Goal: Task Accomplishment & Management: Complete application form

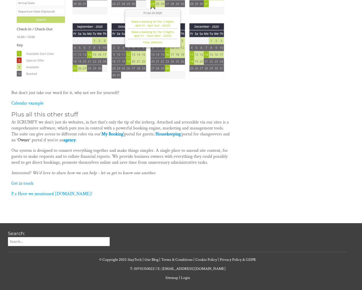
scroll to position [672, 0]
type input "e"
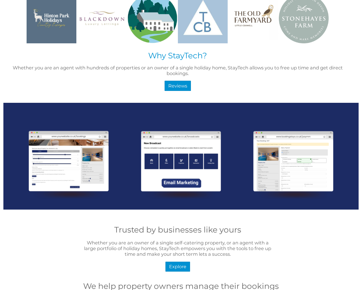
scroll to position [455, 0]
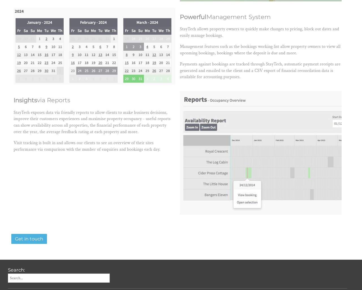
scroll to position [2367, 0]
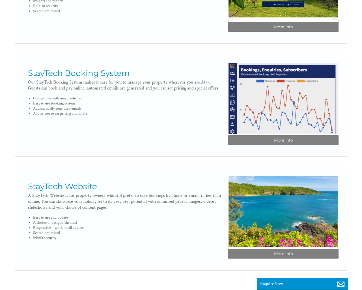
scroll to position [271, 0]
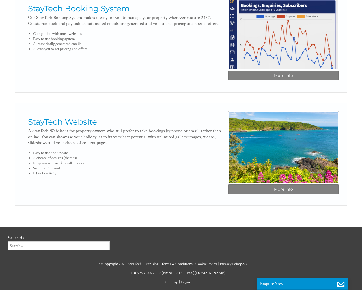
type input "LmMqtzme"
type input "[EMAIL_ADDRESS][DOMAIN_NAME]"
type textarea "20"
checkbox input "false"
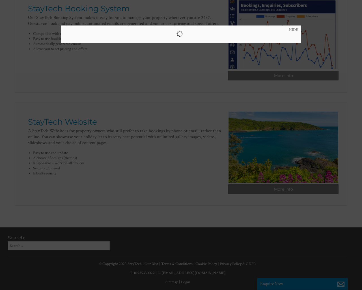
scroll to position [94, 0]
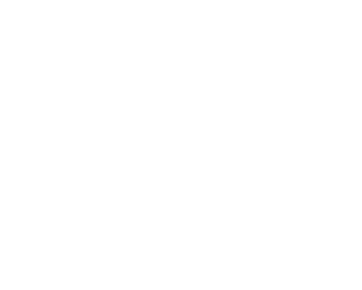
scroll to position [922, 0]
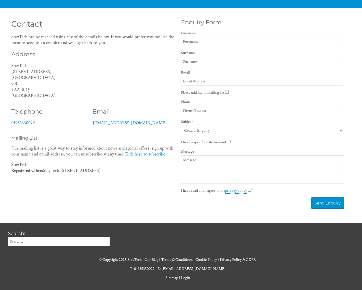
scroll to position [140, 0]
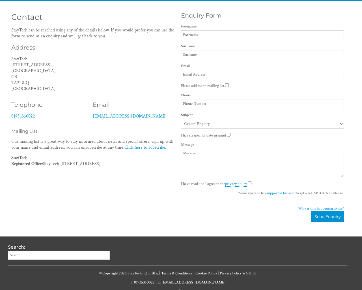
type input "LmMqtzme"
type input "[EMAIL_ADDRESS][DOMAIN_NAME]"
checkbox input "false"
type input "[PHONE_NUMBER]"
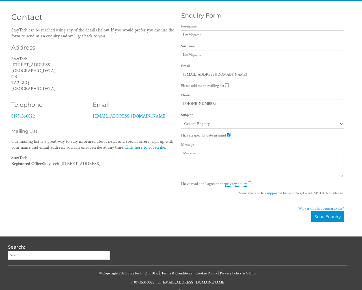
checkbox input "false"
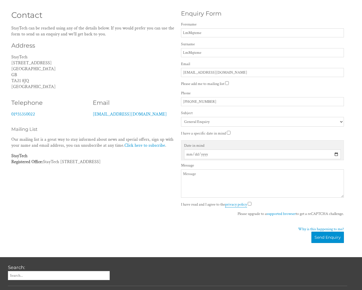
type textarea "20"
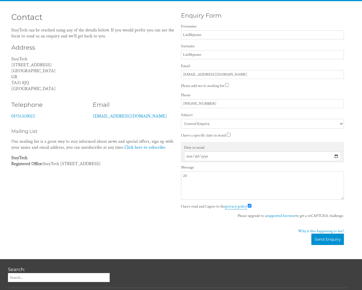
checkbox input "false"
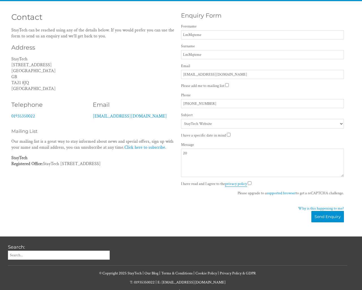
select select "1101"
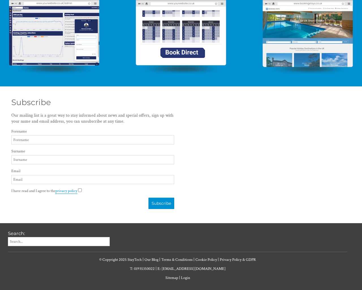
scroll to position [52, 0]
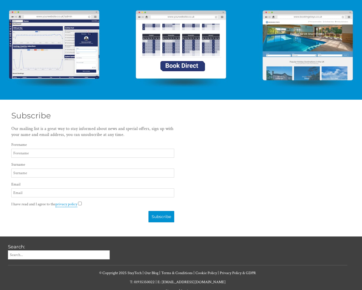
type input "LmMqtzme"
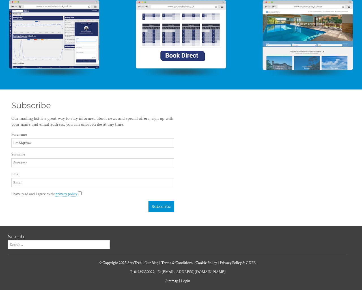
type input "LmMqtzme"
type input "[EMAIL_ADDRESS][DOMAIN_NAME]"
checkbox input "false"
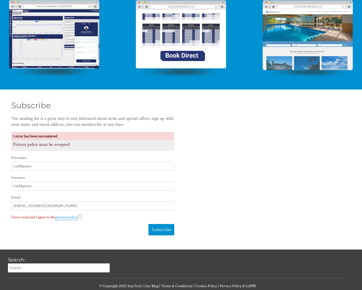
scroll to position [74, 0]
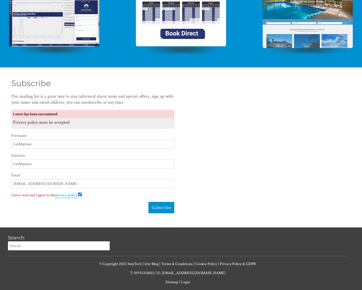
checkbox input "false"
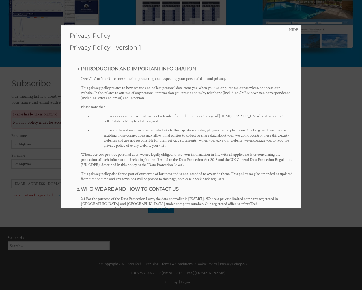
scroll to position [0, 0]
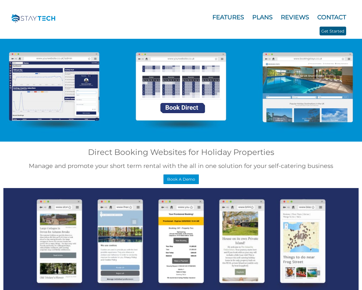
scroll to position [455, 0]
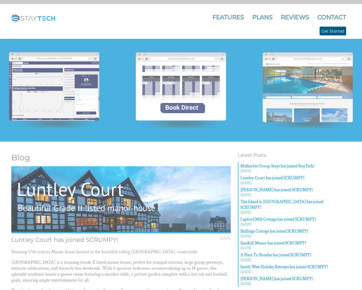
scroll to position [111, 0]
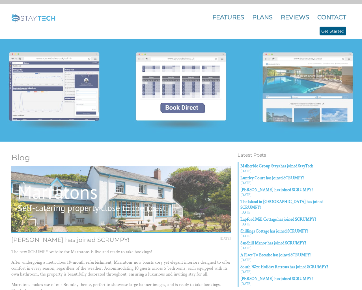
scroll to position [95, 0]
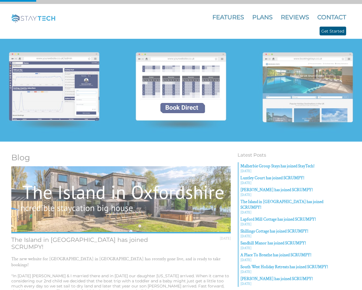
scroll to position [113, 0]
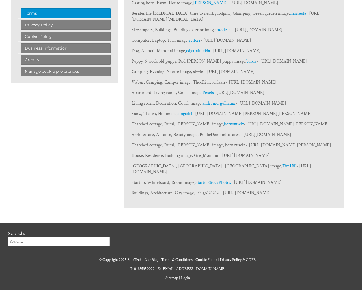
scroll to position [1634, 0]
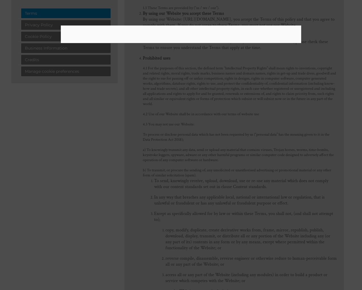
scroll to position [5562, 0]
